Goal: Information Seeking & Learning: Learn about a topic

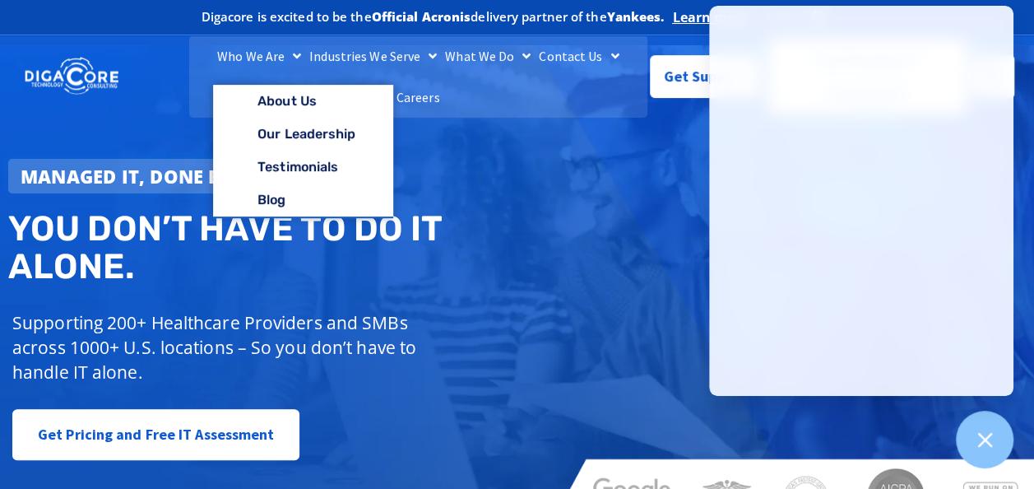
click at [248, 72] on link "Who We Are" at bounding box center [259, 55] width 92 height 41
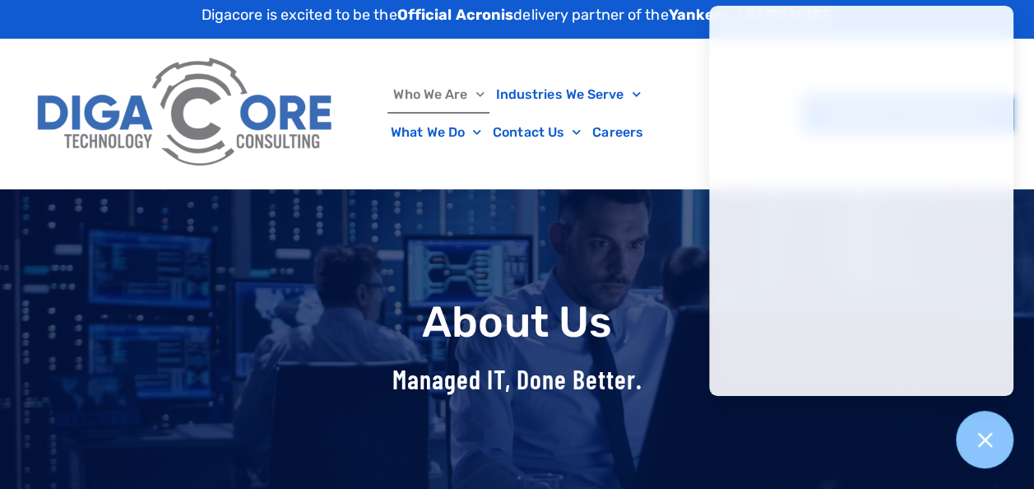
scroll to position [5, 0]
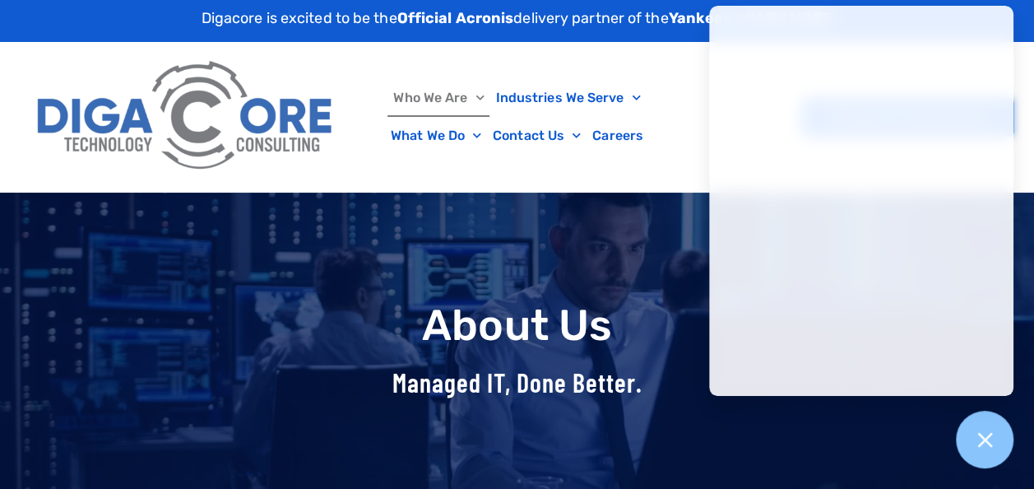
click at [569, 167] on div "Who We Are About Us Our Leadership Testimonials Blog Industries We Serve Health…" at bounding box center [517, 117] width 993 height 150
click at [998, 449] on div at bounding box center [985, 440] width 60 height 60
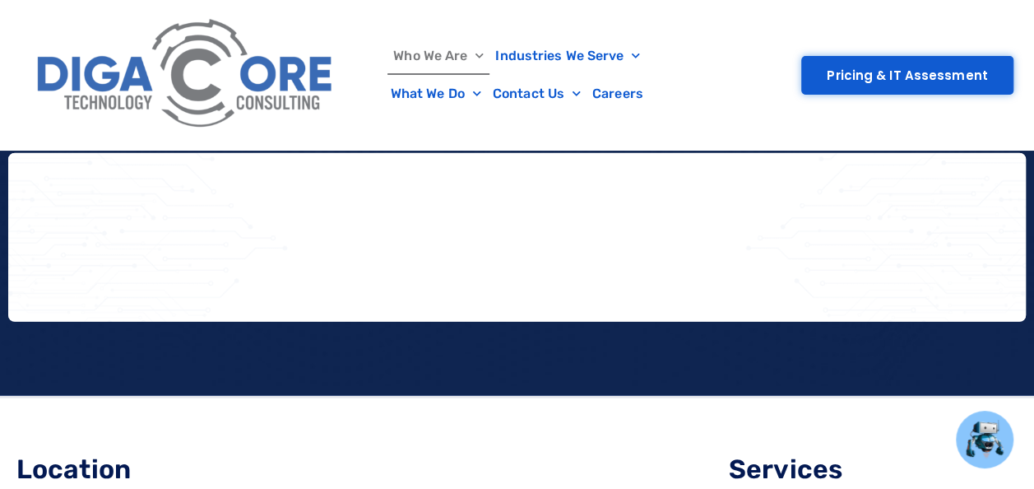
scroll to position [2382, 0]
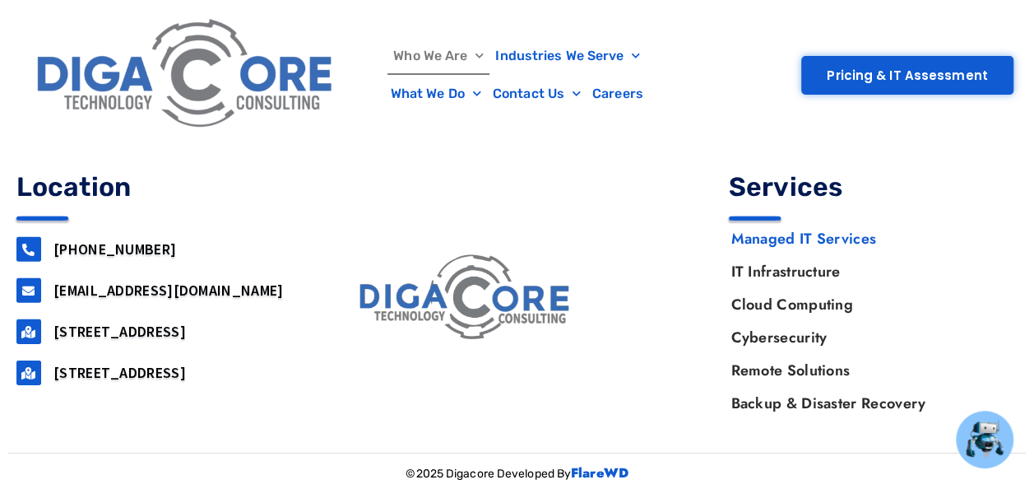
click at [790, 239] on link "Managed IT Services" at bounding box center [866, 238] width 304 height 33
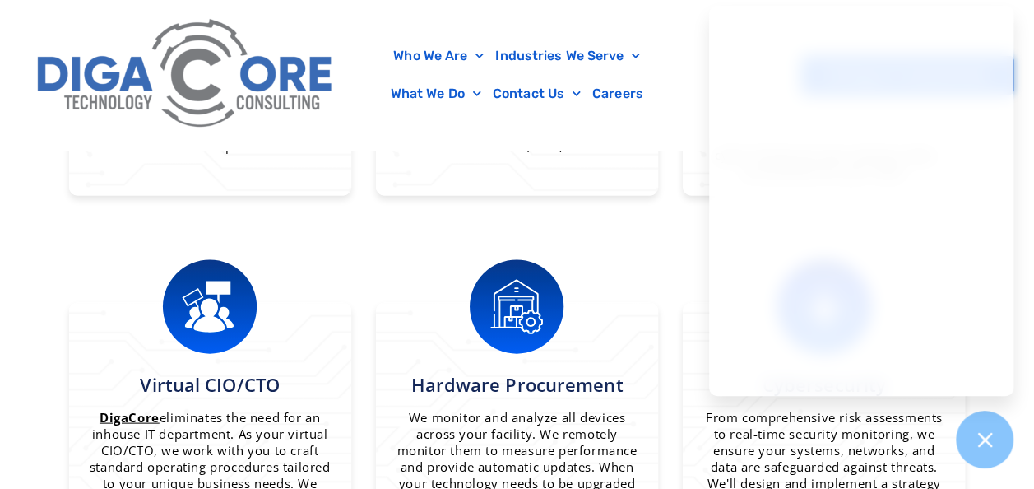
scroll to position [1483, 0]
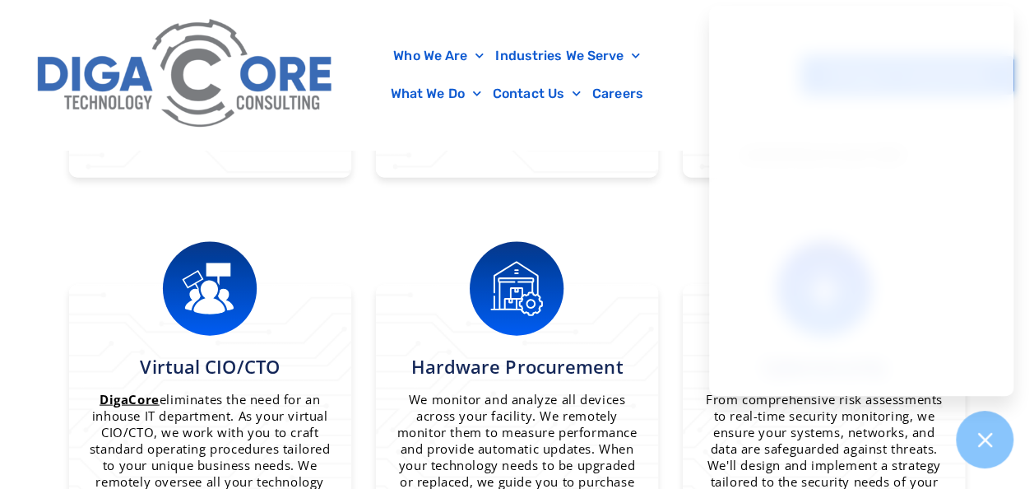
click at [617, 33] on div "Who We Are About Us Our Leadership Testimonials Blog Industries We Serve Health…" at bounding box center [517, 75] width 993 height 150
